Goal: Navigation & Orientation: Find specific page/section

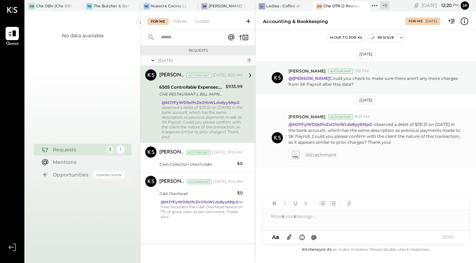
click at [294, 156] on icon at bounding box center [295, 155] width 7 height 8
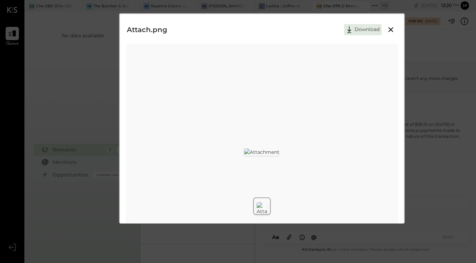
click at [392, 31] on icon at bounding box center [390, 29] width 8 height 8
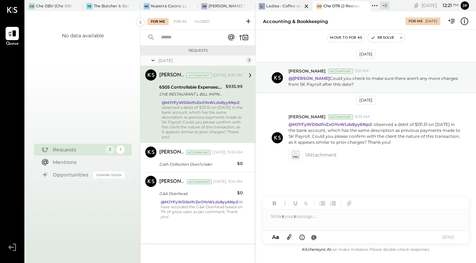
click at [288, 4] on div at bounding box center [300, 5] width 24 height 9
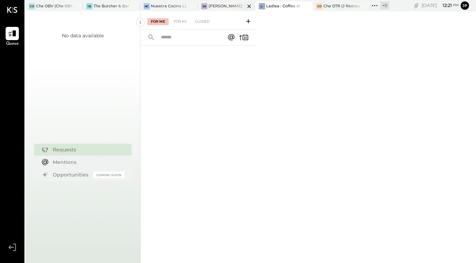
click at [228, 5] on div "[PERSON_NAME]' Rooftop - Ignite" at bounding box center [226, 6] width 36 height 6
click at [230, 5] on div "[PERSON_NAME]' Rooftop - Ignite" at bounding box center [226, 6] width 36 height 6
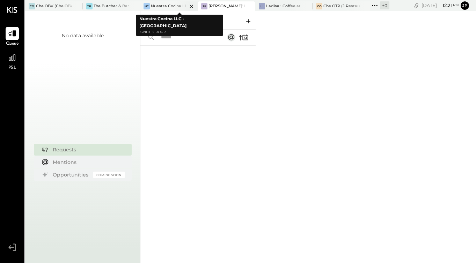
click at [170, 6] on div "Nuestra Cocina LLC - [GEOGRAPHIC_DATA]" at bounding box center [169, 6] width 36 height 6
click at [116, 6] on div at bounding box center [128, 5] width 24 height 9
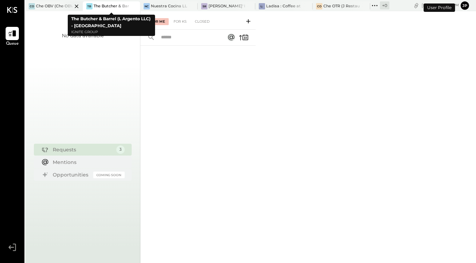
click at [57, 3] on div "CO Che OBV (Che OBV LLC) - Ignite" at bounding box center [48, 6] width 47 height 6
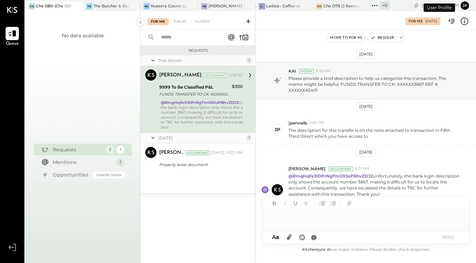
scroll to position [26, 0]
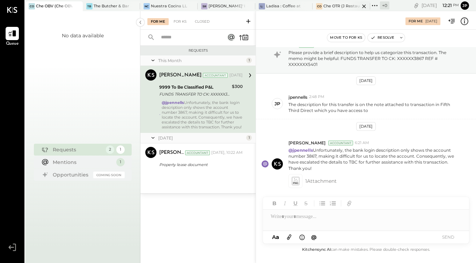
click at [333, 6] on div "Che OTR (J Restaurant LLC) - Ignite" at bounding box center [341, 6] width 36 height 6
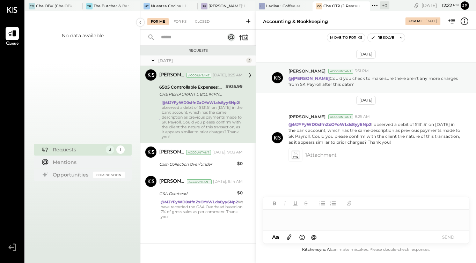
click at [465, 19] on icon at bounding box center [464, 21] width 9 height 9
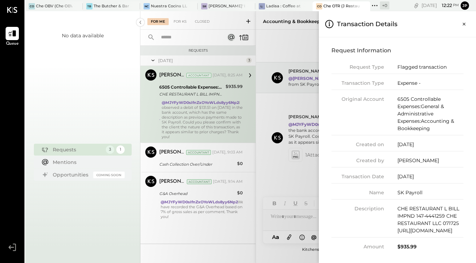
scroll to position [20, 0]
click at [464, 23] on icon "Close panel" at bounding box center [464, 24] width 3 height 3
